Goal: Transaction & Acquisition: Purchase product/service

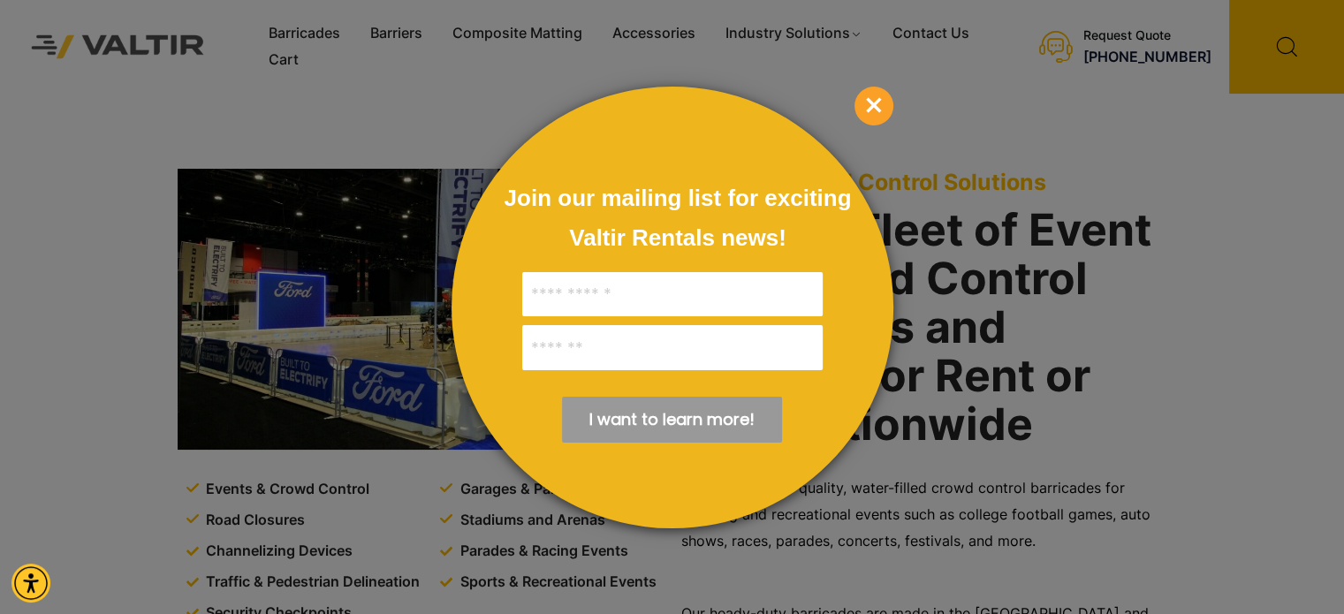
click at [869, 102] on span "×" at bounding box center [873, 106] width 39 height 39
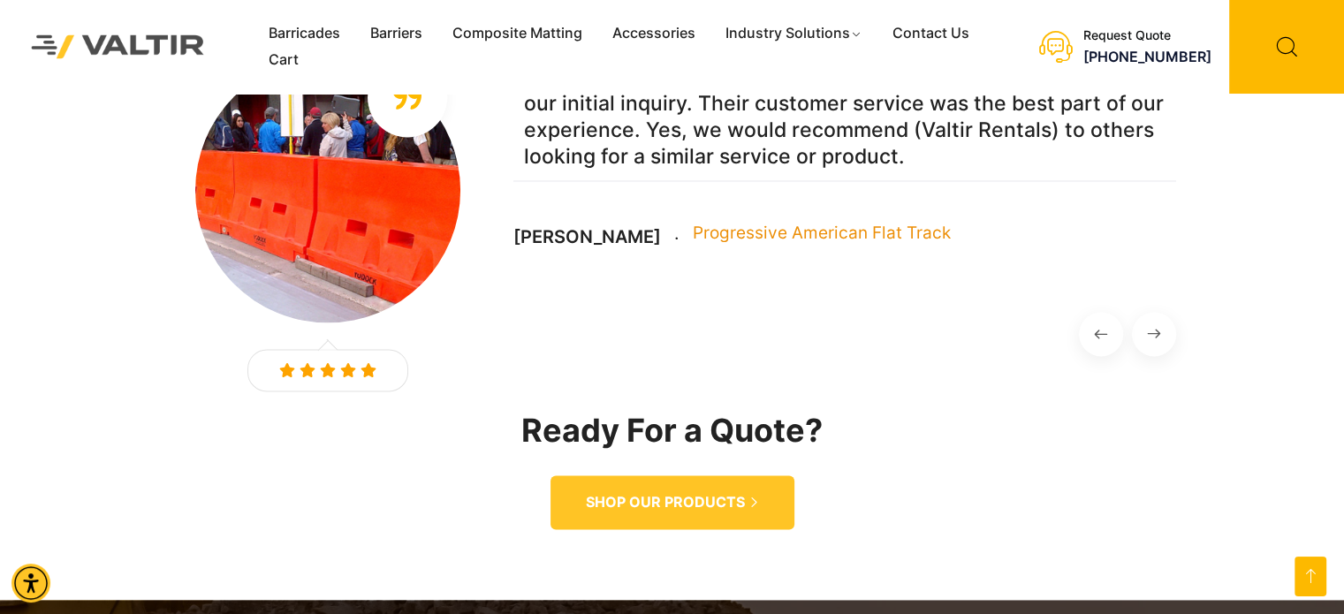
scroll to position [2651, 0]
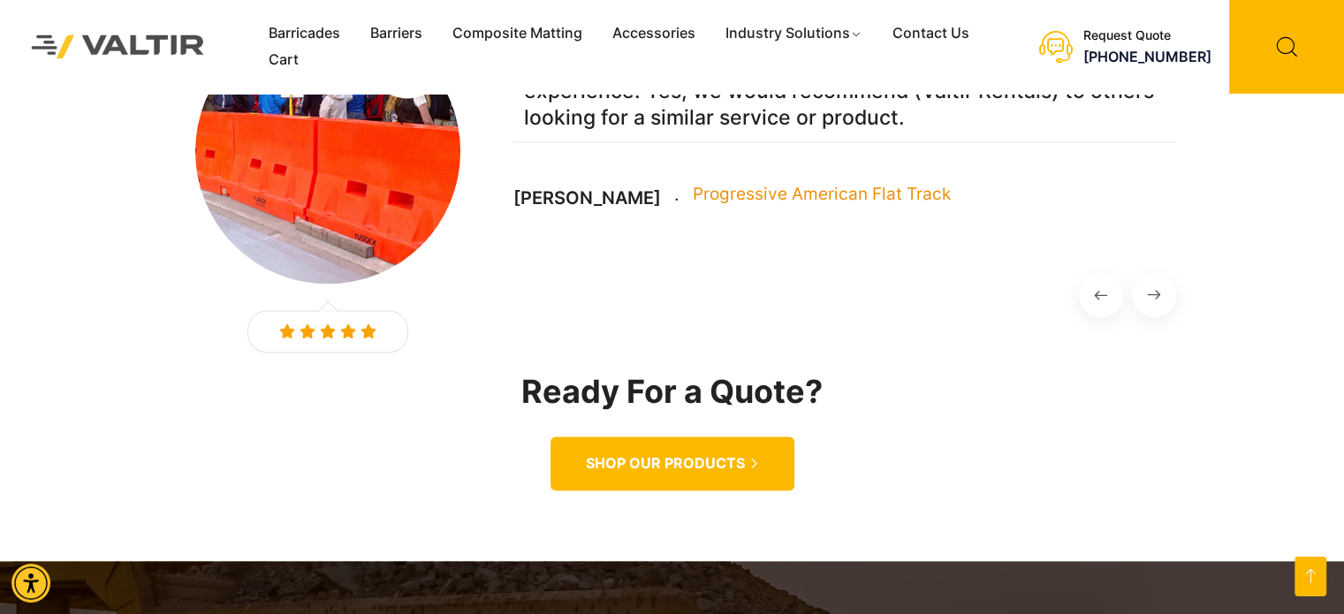
click at [707, 454] on span "SHOP OUR PRODUCTS" at bounding box center [665, 463] width 159 height 19
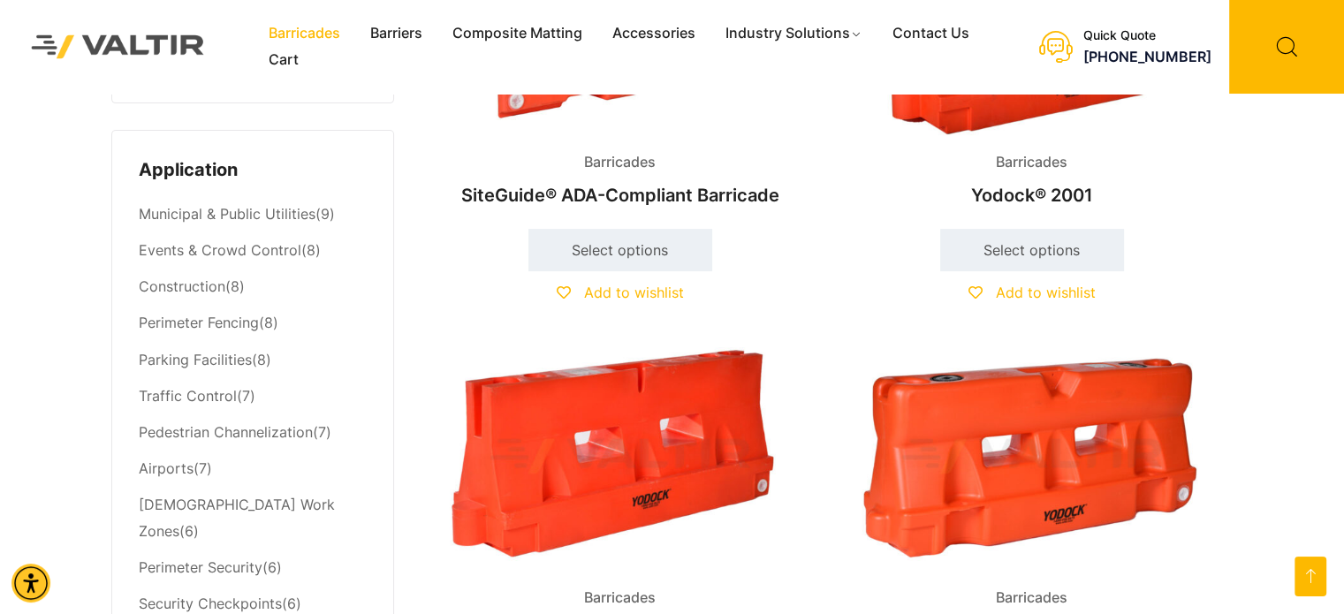
scroll to position [695, 0]
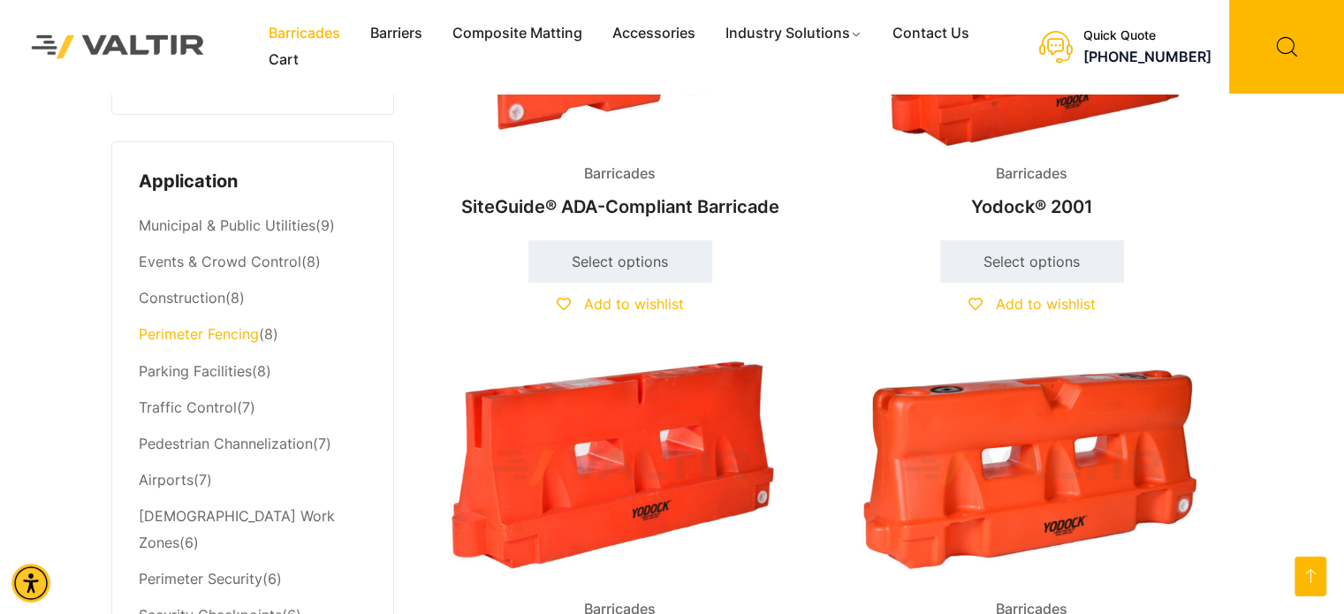
click at [180, 335] on link "Perimeter Fencing" at bounding box center [199, 334] width 120 height 18
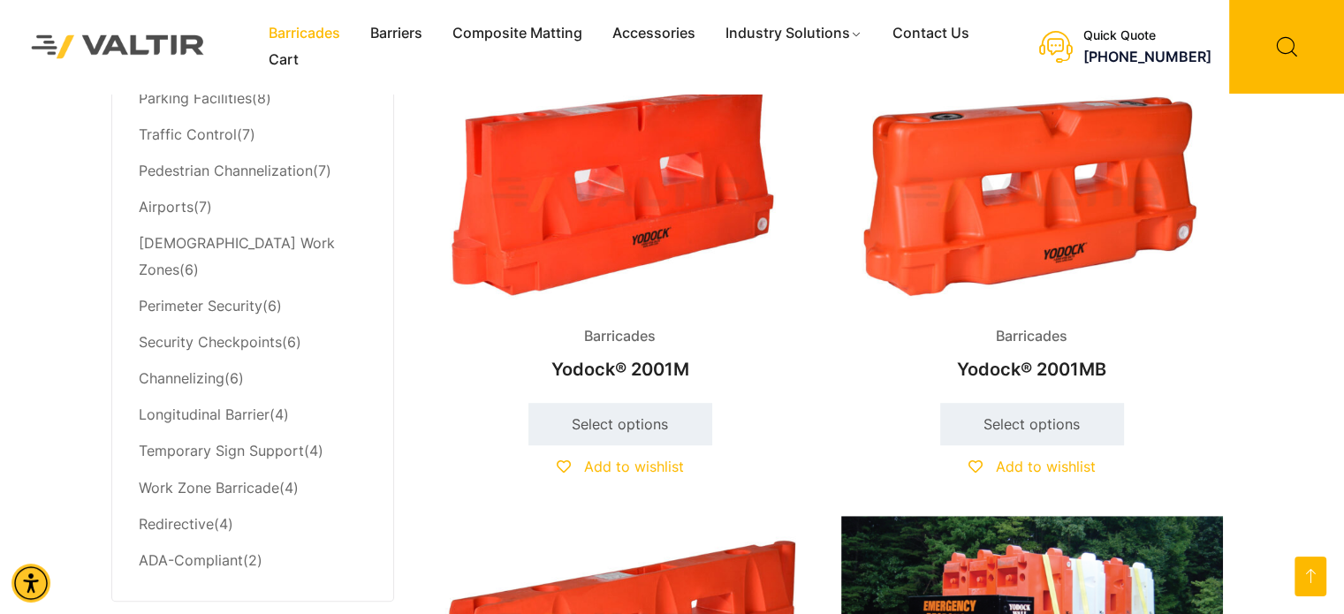
scroll to position [961, 0]
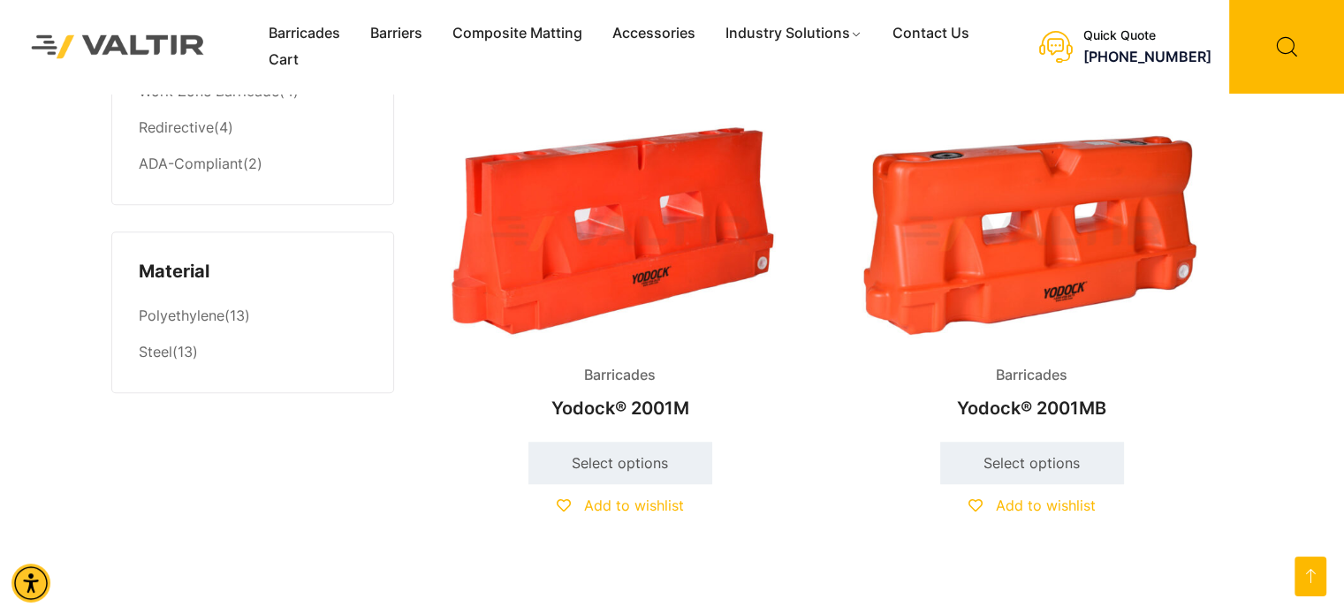
scroll to position [1377, 0]
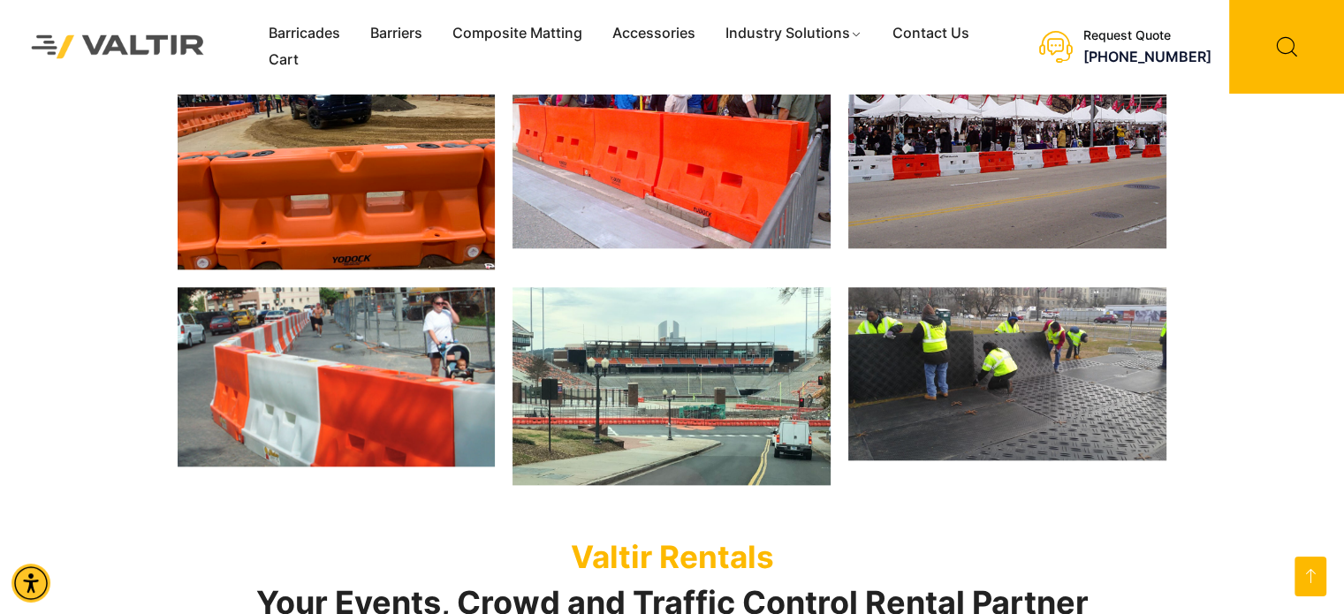
scroll to position [1940, 0]
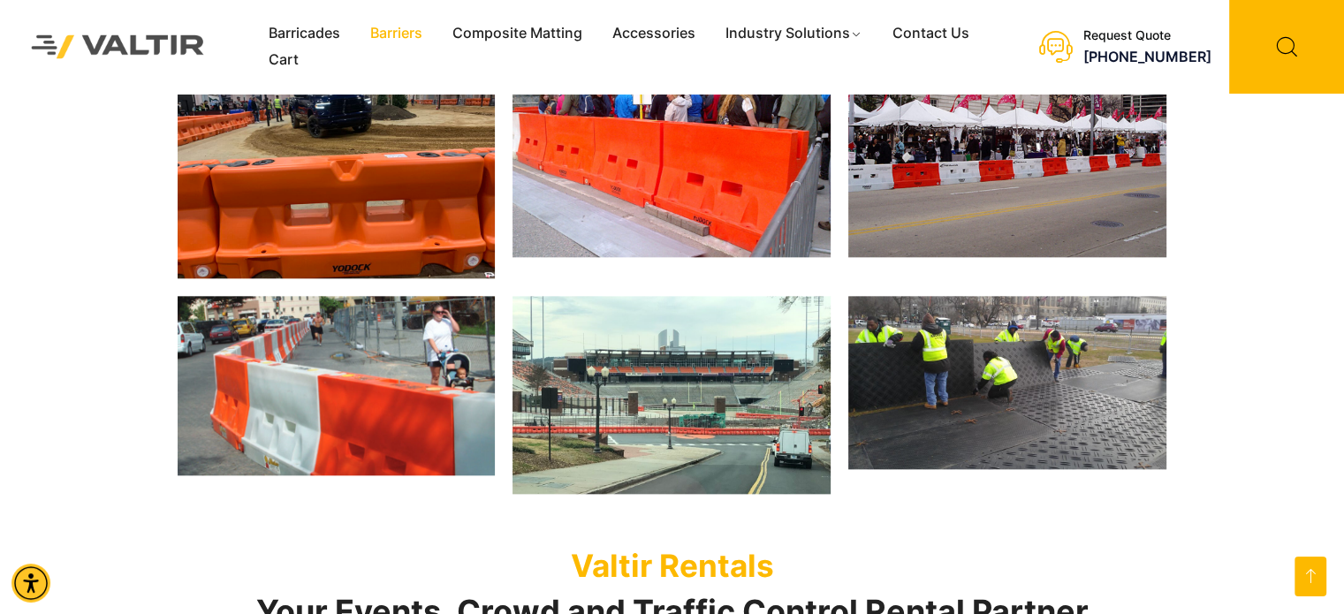
click at [400, 30] on link "Barriers" at bounding box center [396, 33] width 82 height 27
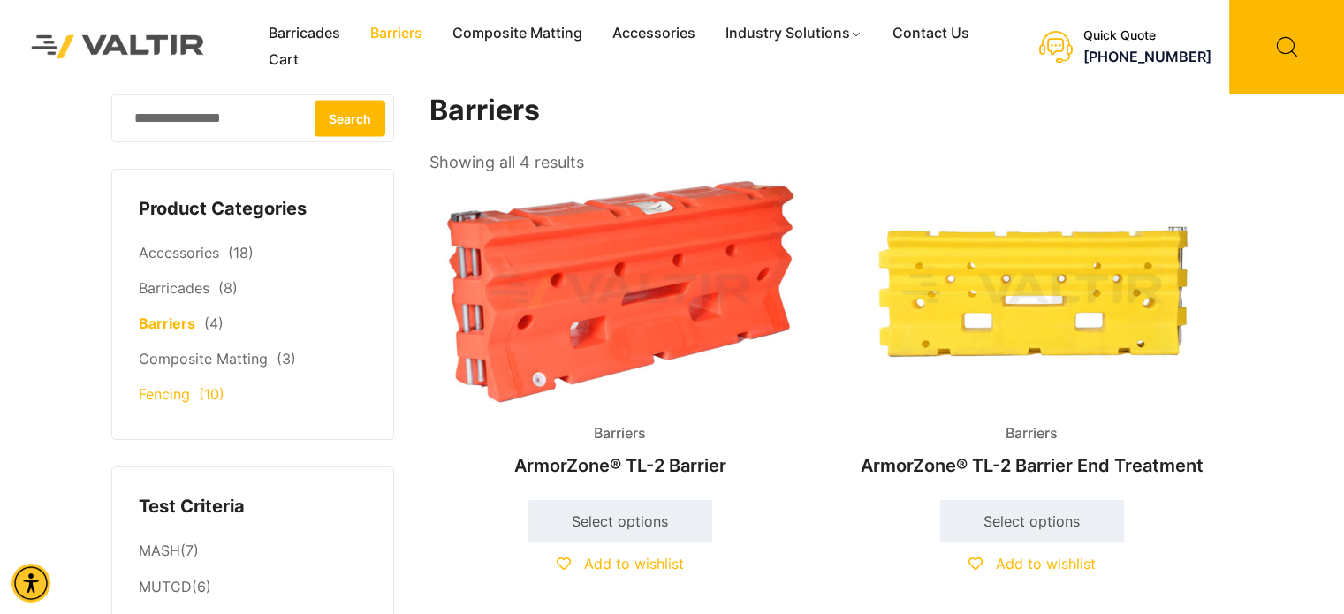
click at [163, 394] on link "Fencing" at bounding box center [164, 394] width 51 height 18
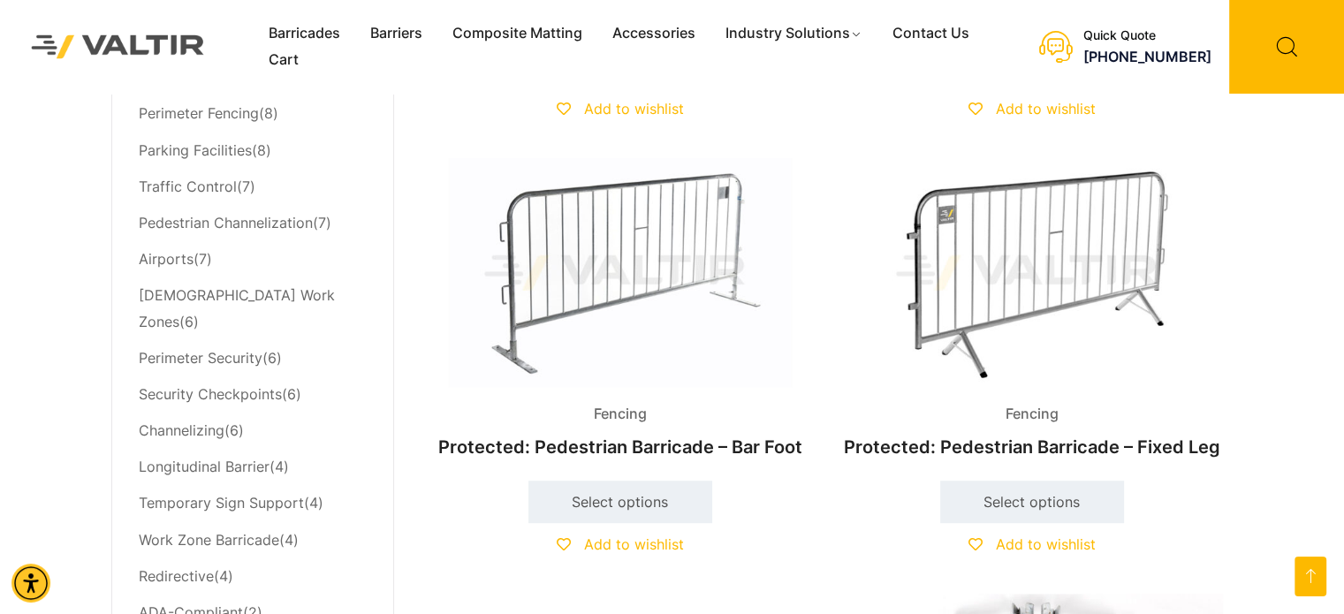
scroll to position [919, 0]
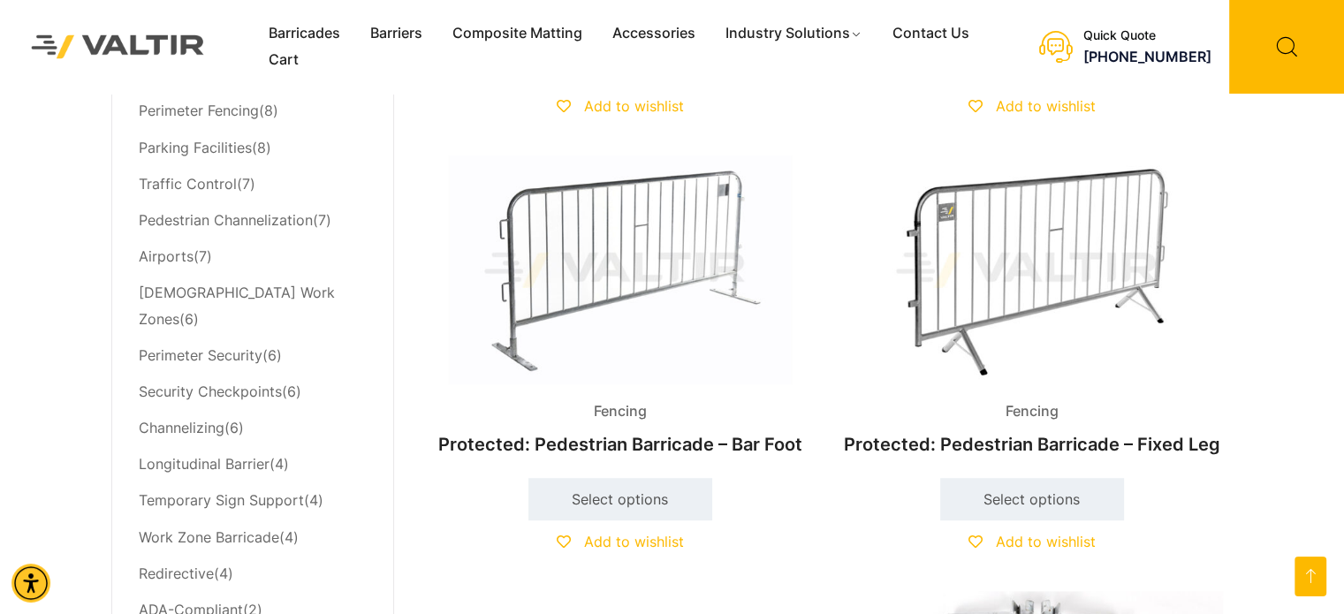
click at [543, 444] on h2 "Protected: Pedestrian Barricade – Bar Foot" at bounding box center [620, 444] width 382 height 39
